Goal: Information Seeking & Learning: Find specific fact

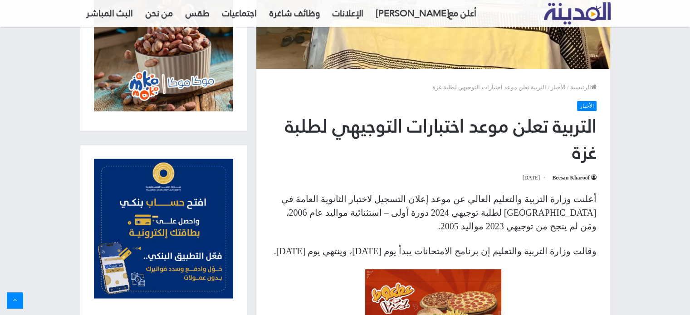
scroll to position [227, 0]
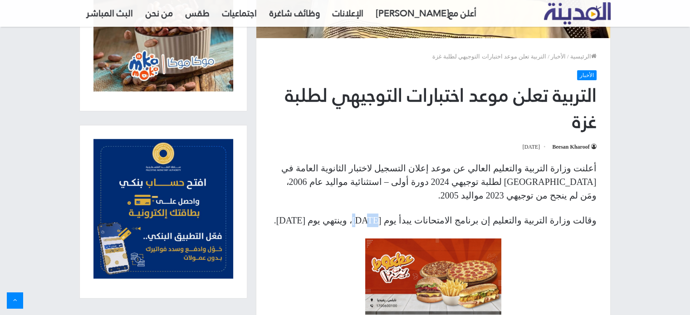
drag, startPoint x: 421, startPoint y: 204, endPoint x: 409, endPoint y: 205, distance: 12.3
click at [409, 215] on span "وقالت وزارة التربية والتعليم إن برنامج الامتحانات يبدأ يوم [DATE]، وينتهي يوم […" at bounding box center [435, 220] width 322 height 10
click at [415, 215] on span "وقالت وزارة التربية والتعليم إن برنامج الامتحانات يبدأ يوم [DATE]، وينتهي يوم […" at bounding box center [435, 220] width 322 height 10
drag, startPoint x: 483, startPoint y: 206, endPoint x: 461, endPoint y: 210, distance: 22.1
click at [461, 215] on span "وقالت وزارة التربية والتعليم إن برنامج الامتحانات يبدأ يوم [DATE]، وينتهي يوم […" at bounding box center [435, 220] width 322 height 10
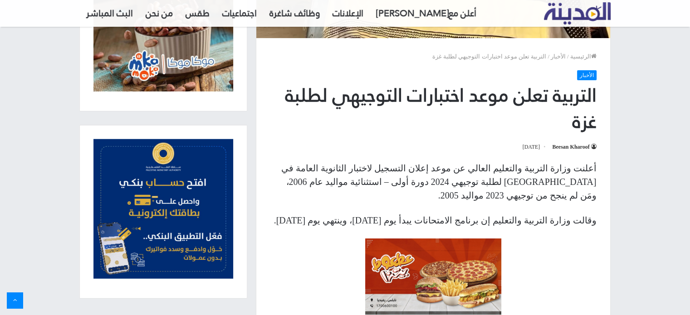
click at [457, 215] on span "وقالت وزارة التربية والتعليم إن برنامج الامتحانات يبدأ يوم [DATE]، وينتهي يوم […" at bounding box center [435, 220] width 322 height 10
drag, startPoint x: 457, startPoint y: 210, endPoint x: 423, endPoint y: 210, distance: 34.0
click at [423, 215] on span "وقالت وزارة التربية والتعليم إن برنامج الامتحانات يبدأ يوم [DATE]، وينتهي يوم […" at bounding box center [435, 220] width 322 height 10
click at [385, 128] on h1 "التربية تعلن موعد اختبارات التوجيهي لطلبة غزة" at bounding box center [433, 109] width 327 height 52
